Goal: Navigation & Orientation: Find specific page/section

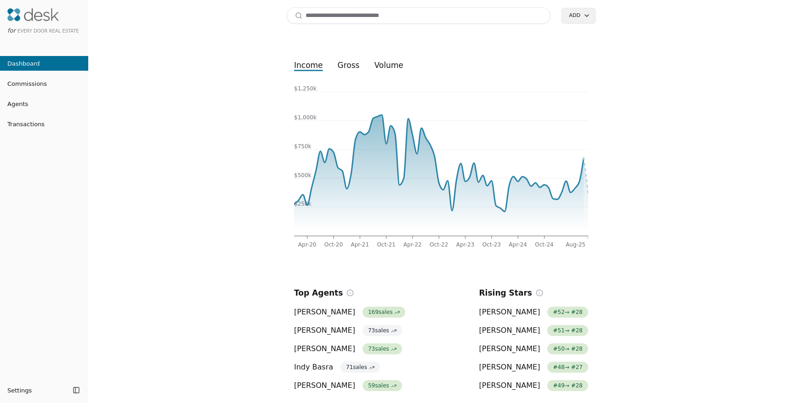
scroll to position [2, 0]
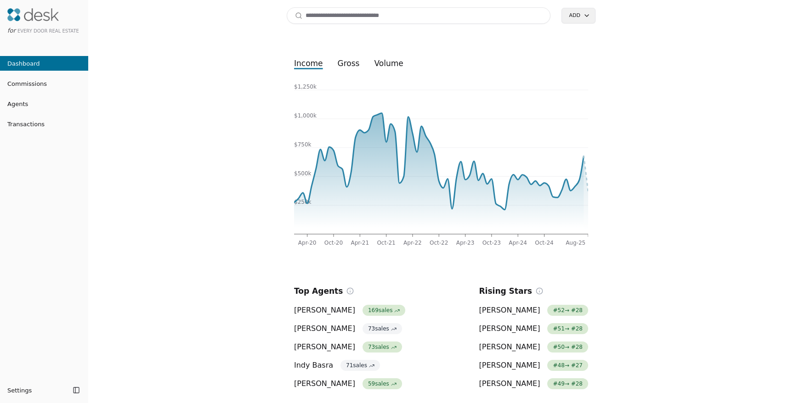
click at [38, 61] on link "Dashboard" at bounding box center [44, 63] width 88 height 15
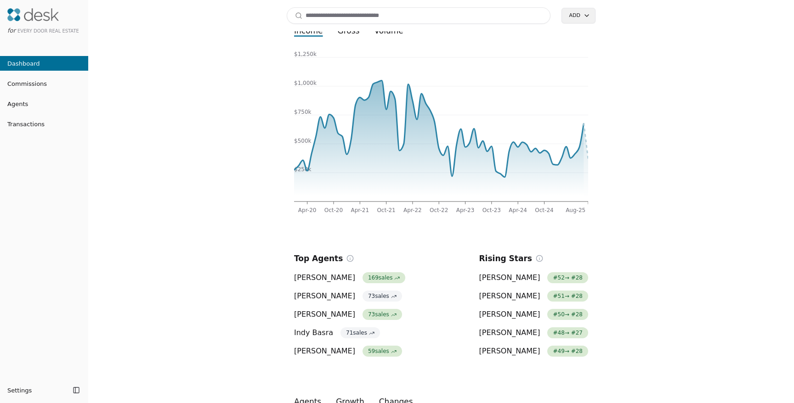
scroll to position [0, 0]
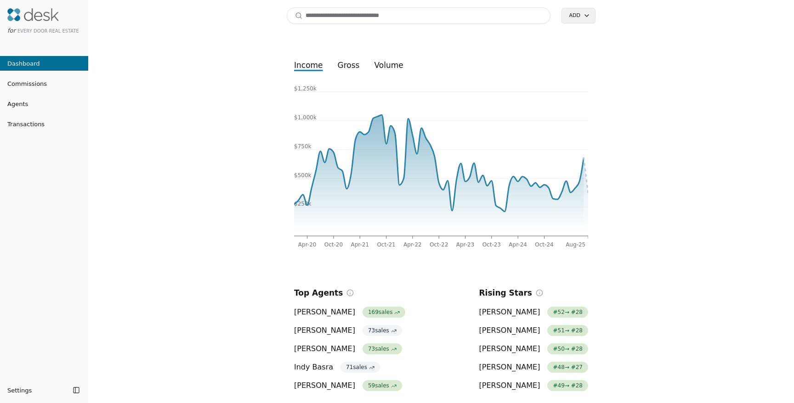
click at [330, 15] on input at bounding box center [419, 15] width 264 height 17
type input "*"
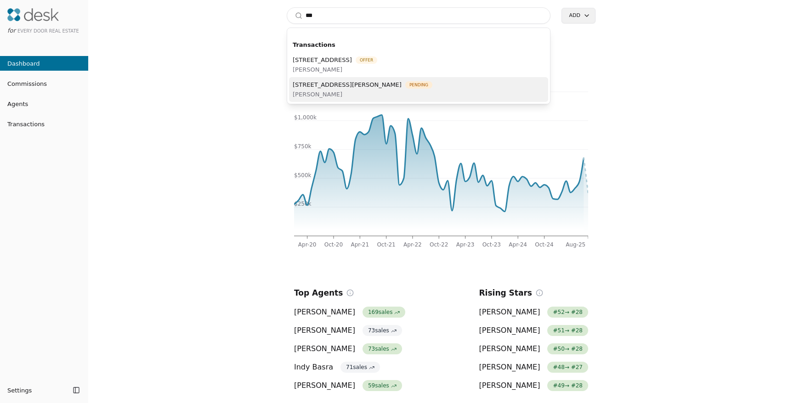
type input "***"
click at [361, 87] on span "[STREET_ADDRESS][PERSON_NAME]" at bounding box center [347, 85] width 109 height 10
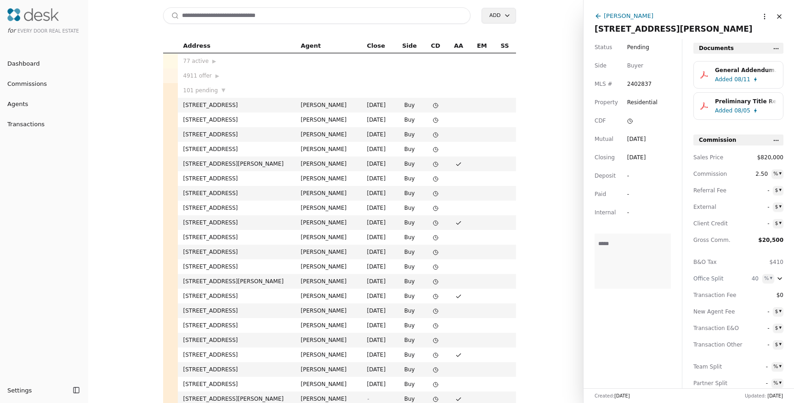
click at [640, 15] on div "[PERSON_NAME]" at bounding box center [629, 16] width 50 height 10
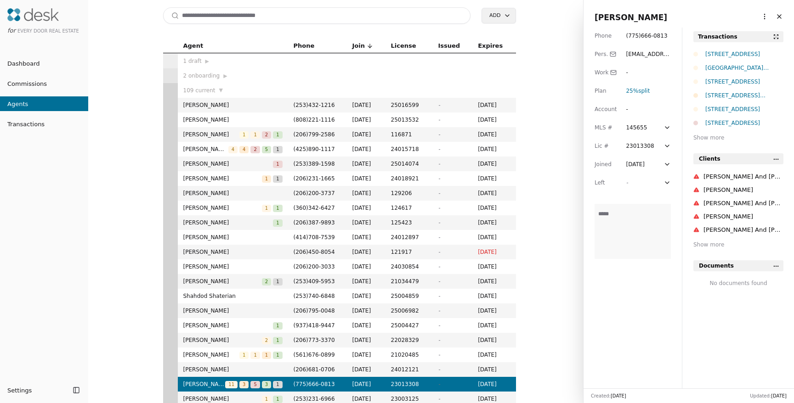
click at [756, 15] on html "for Every Door Real Estate Dashboard Commissions Agents Transactions Settings T…" at bounding box center [397, 201] width 794 height 403
drag, startPoint x: 745, startPoint y: 66, endPoint x: 745, endPoint y: 52, distance: 13.8
click at [745, 52] on div "Delete Navigate as Agent Invite as User" at bounding box center [735, 51] width 67 height 50
click at [756, 17] on html "for Every Door Real Estate Dashboard Commissions Agents Transactions Settings T…" at bounding box center [397, 201] width 794 height 403
click at [748, 50] on link "Navigate as Agent" at bounding box center [735, 51] width 55 height 10
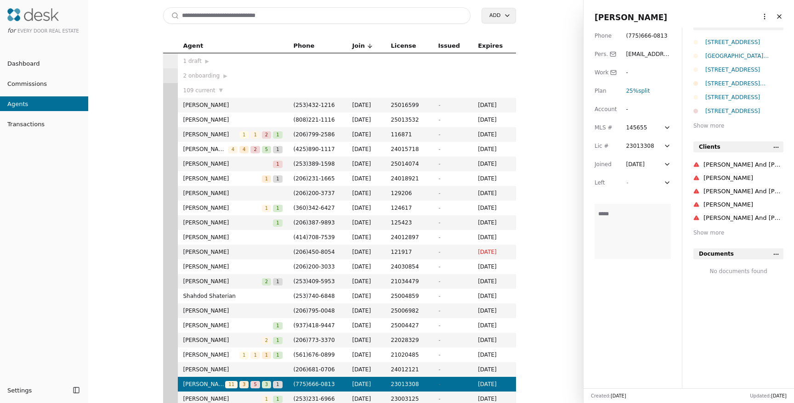
scroll to position [14, 0]
click at [745, 83] on div "738 Wallin St, Bremerton, WA 98310" at bounding box center [744, 81] width 78 height 9
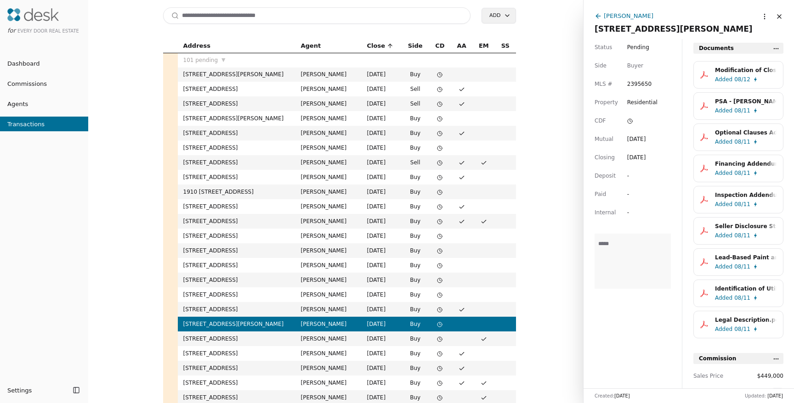
scroll to position [299, 0]
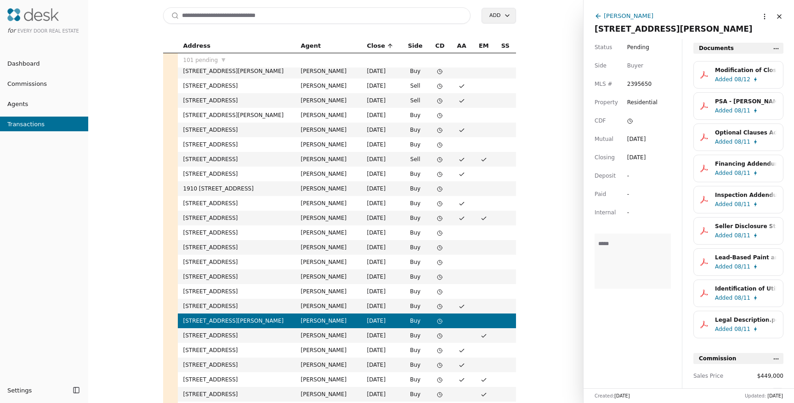
click at [226, 306] on td "406 S 43rd St, Tacoma, WA 98418" at bounding box center [237, 306] width 118 height 15
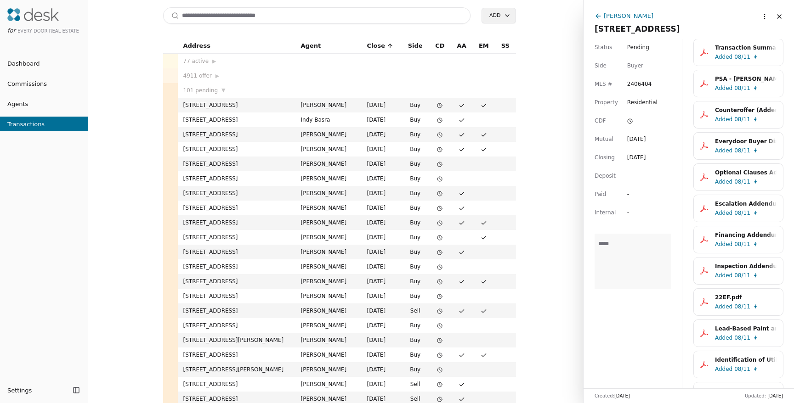
click at [137, 44] on div "Address Agent Close Side CD AA EM SS 77 active ▶ 4911 offer ▶ 101 pending ▼ 559…" at bounding box center [339, 221] width 487 height 365
click at [773, 17] on button "Close" at bounding box center [779, 16] width 15 height 15
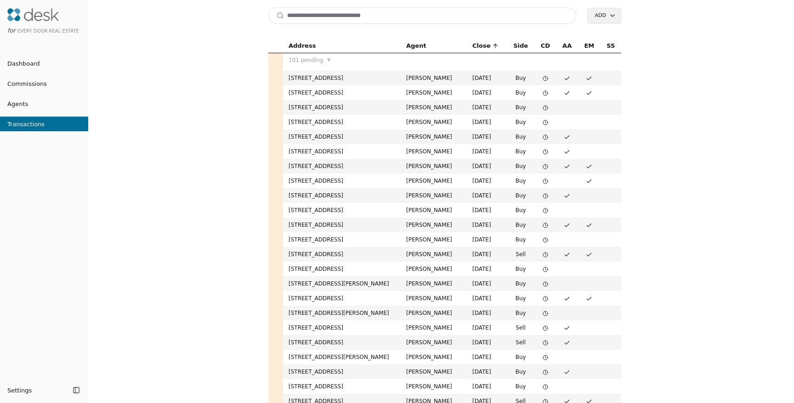
scroll to position [3, 0]
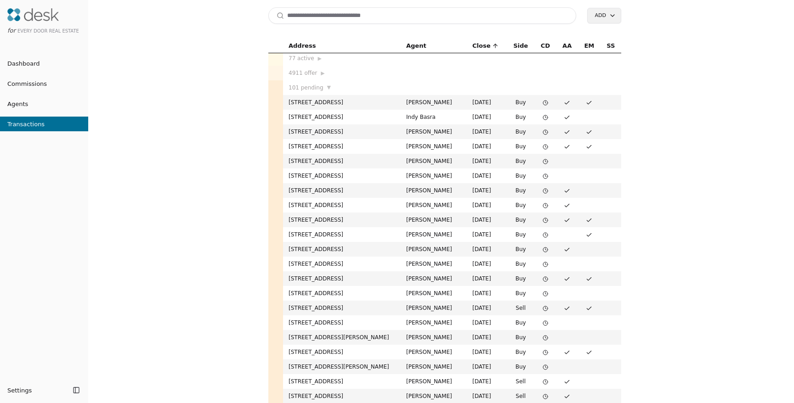
click at [153, 51] on div "Address Agent Close Side CD AA EM SS 77 active ▶ 4911 offer ▶ 101 pending ▼ 559…" at bounding box center [445, 221] width 698 height 365
click at [306, 15] on input at bounding box center [422, 15] width 308 height 17
click at [306, 19] on input at bounding box center [422, 15] width 308 height 17
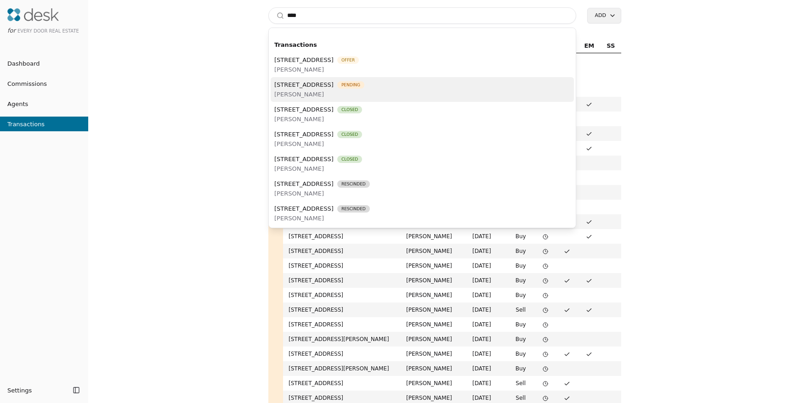
type input "****"
click at [303, 87] on span "2223 NE 125th Street, Seattle, WA 98125" at bounding box center [303, 85] width 59 height 10
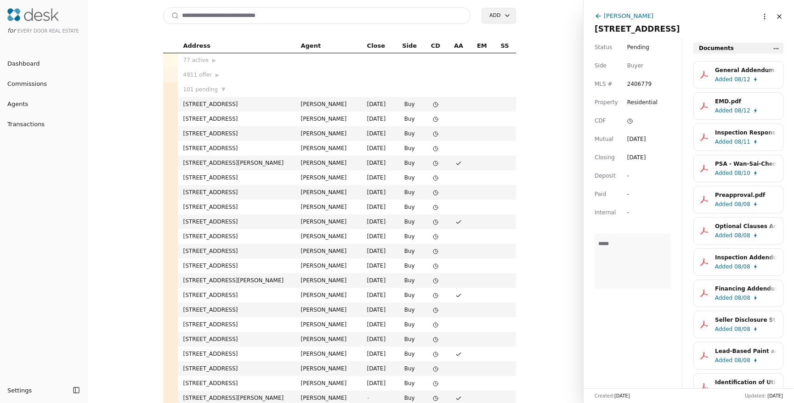
click at [625, 17] on div "Lara Nelson" at bounding box center [629, 16] width 50 height 10
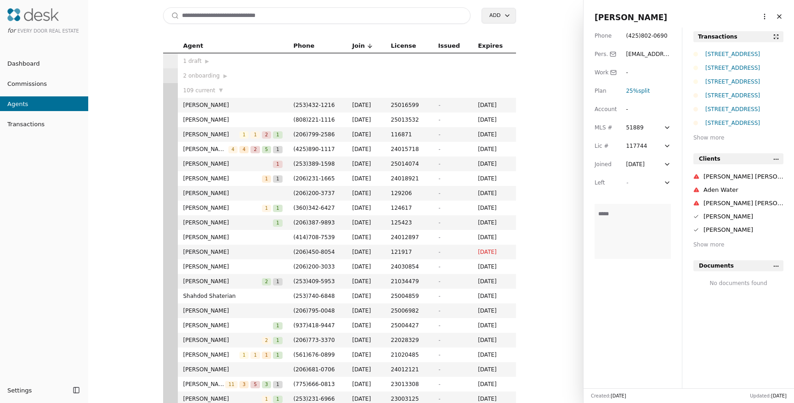
click at [755, 17] on html "for Every Door Real Estate Dashboard Commissions Agents Transactions Settings T…" at bounding box center [397, 201] width 794 height 403
click at [731, 51] on link "Navigate as Agent" at bounding box center [735, 51] width 55 height 10
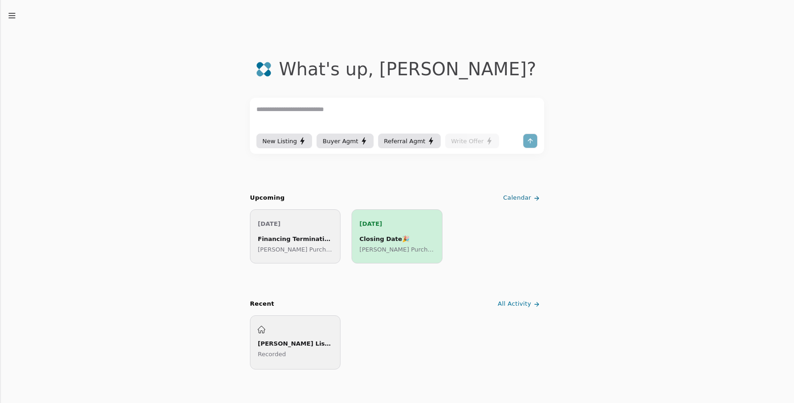
click at [519, 197] on span "Calendar" at bounding box center [517, 198] width 28 height 10
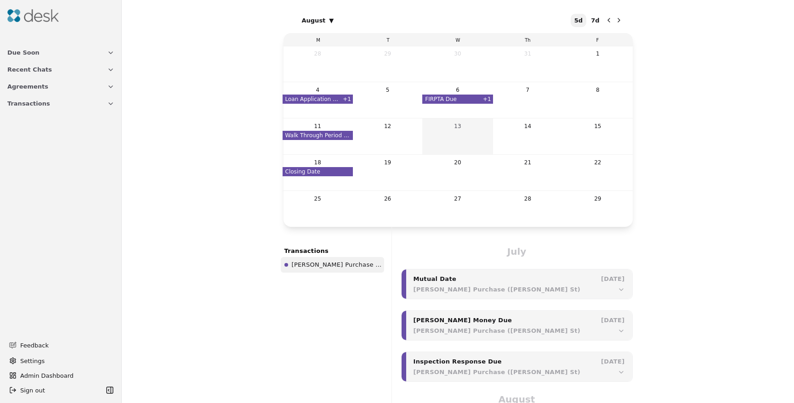
click at [335, 265] on span "Putnam Purchase (Wallin St)" at bounding box center [338, 265] width 92 height 12
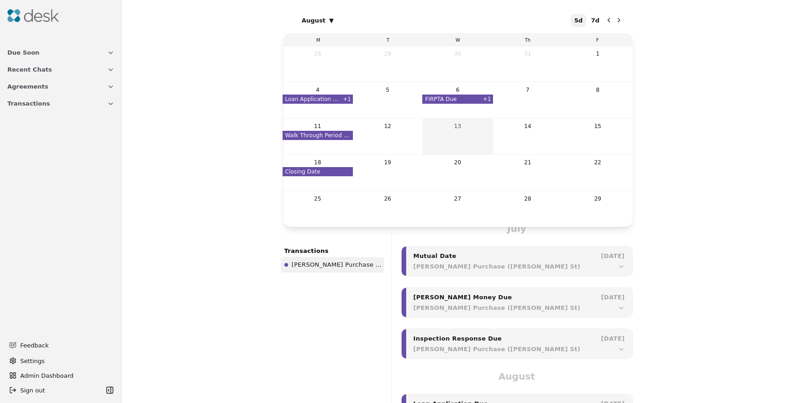
scroll to position [23, 0]
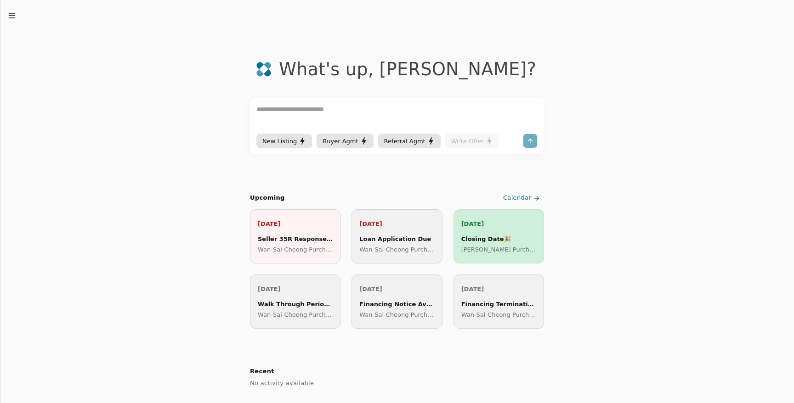
click at [523, 197] on span "Calendar" at bounding box center [517, 198] width 28 height 10
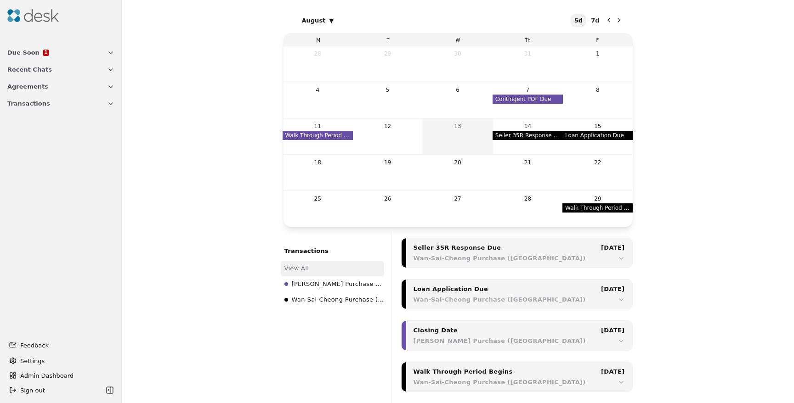
scroll to position [674, 0]
click at [322, 302] on span "Wan-Sai-Cheong Purchase ([GEOGRAPHIC_DATA])" at bounding box center [338, 300] width 92 height 12
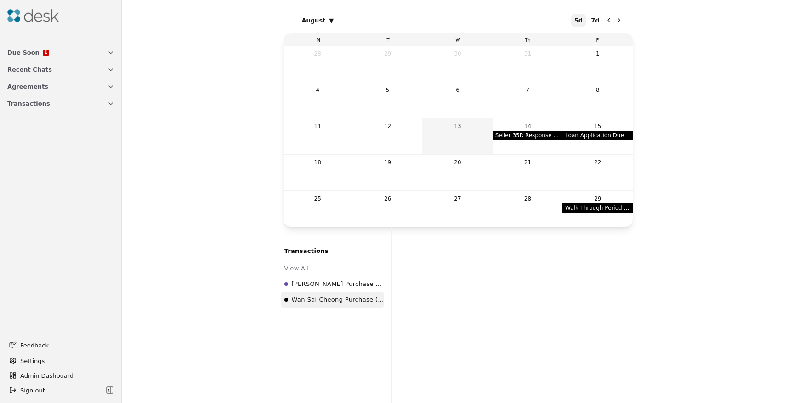
scroll to position [352, 0]
click at [325, 282] on span "[PERSON_NAME] Purchase ([GEOGRAPHIC_DATA])" at bounding box center [338, 284] width 92 height 12
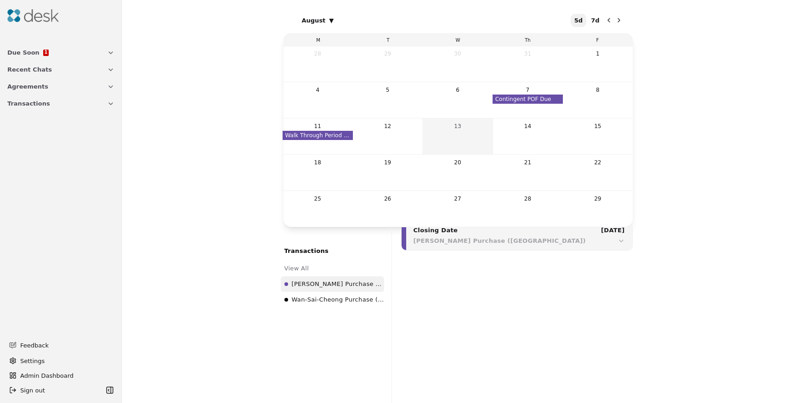
scroll to position [221, 0]
